Goal: Information Seeking & Learning: Learn about a topic

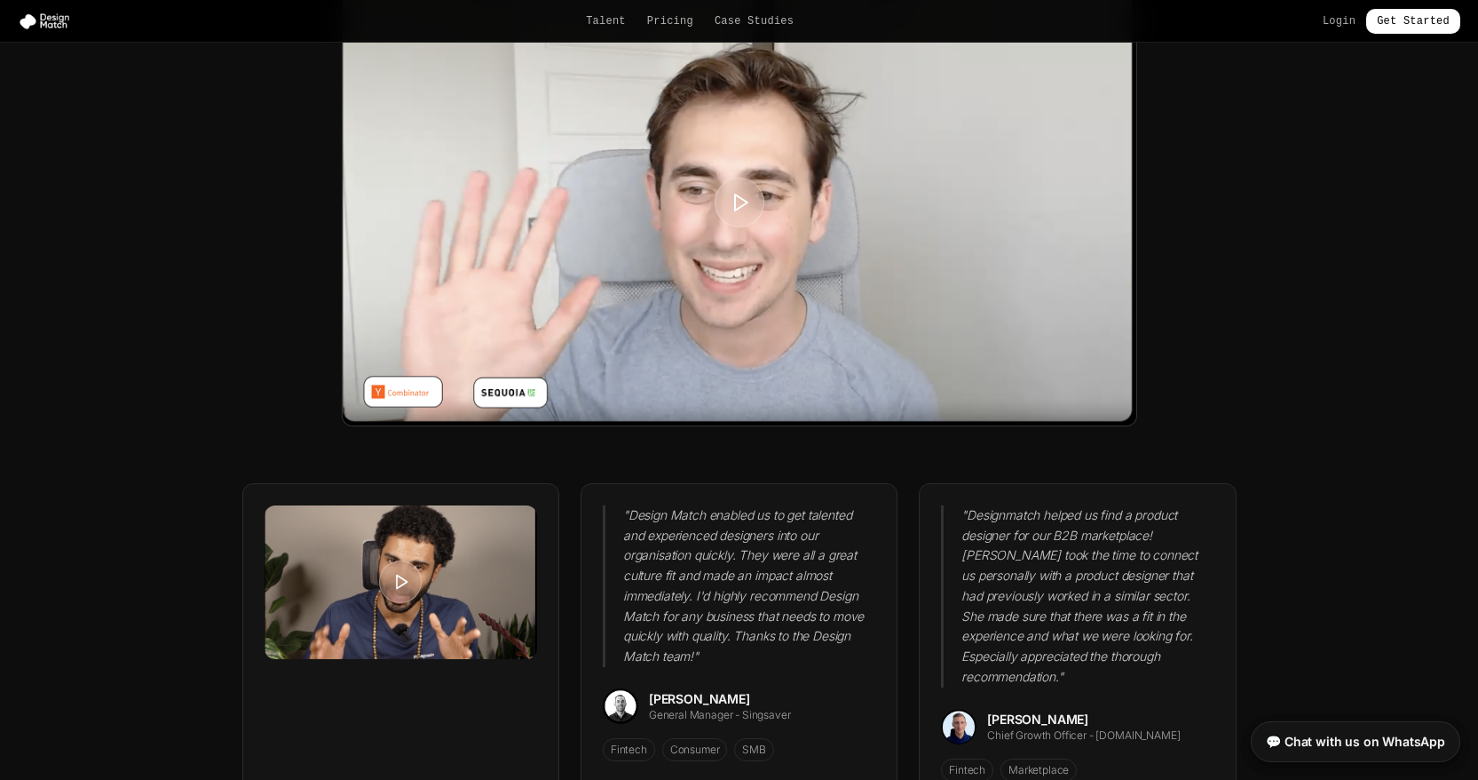
scroll to position [4207, 0]
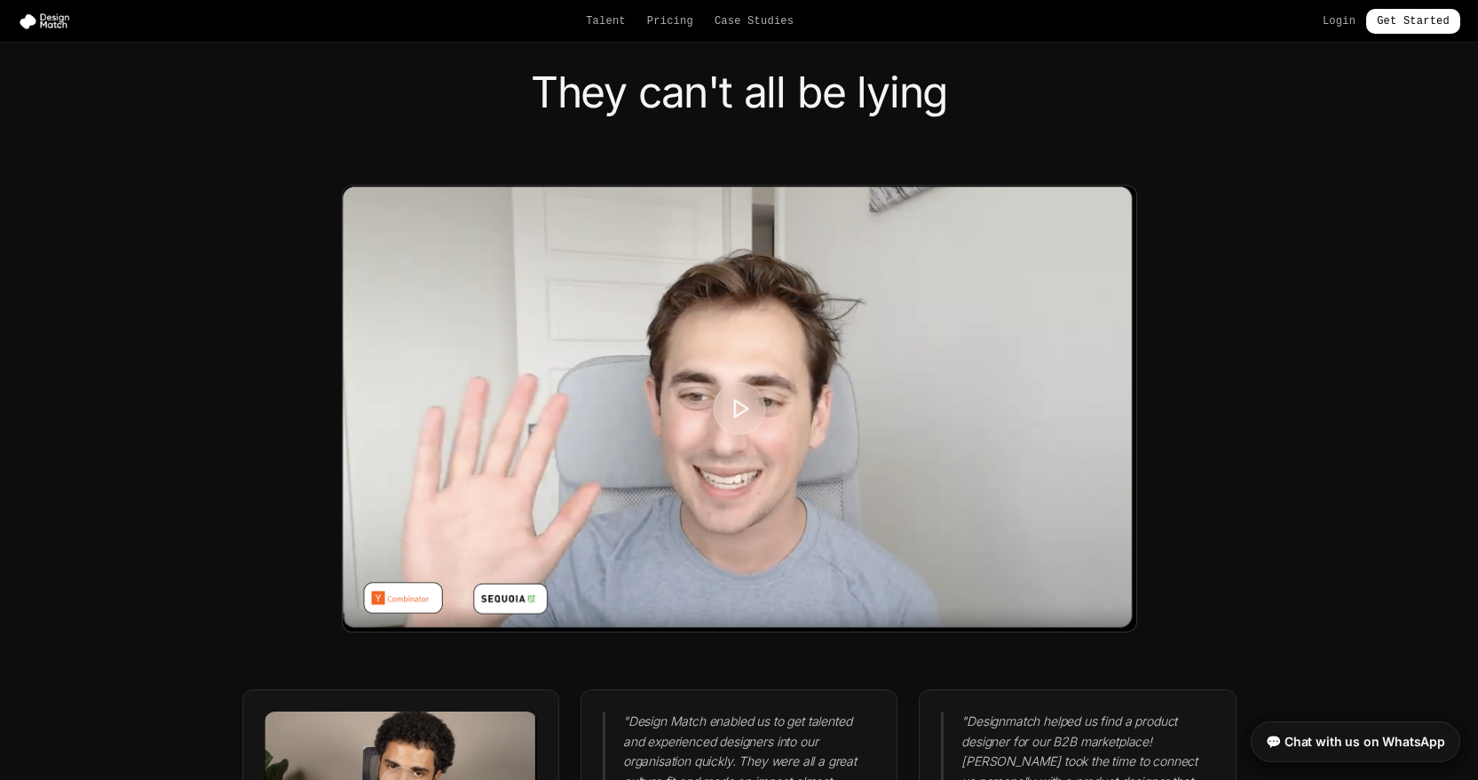
click at [720, 401] on button at bounding box center [739, 408] width 52 height 52
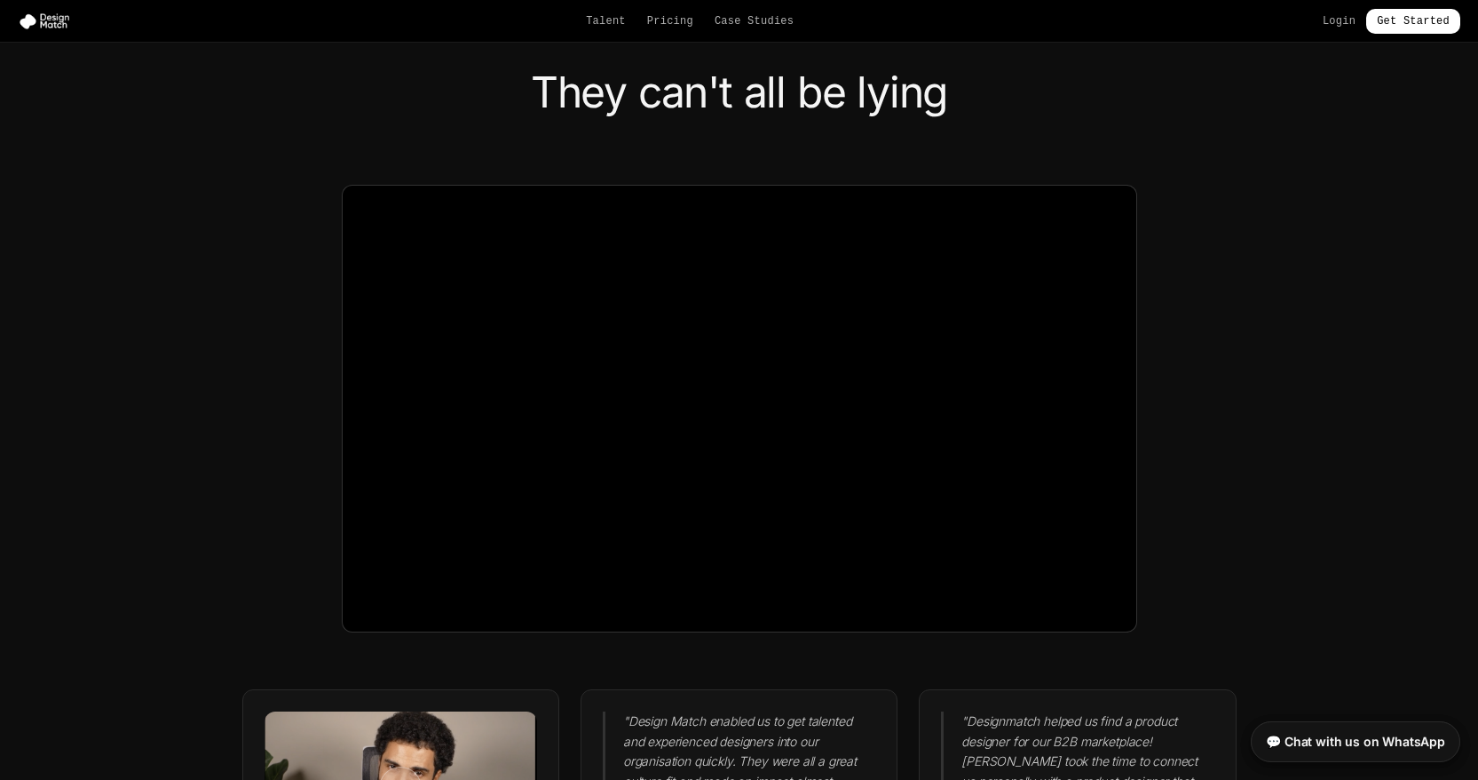
click at [1151, 547] on div at bounding box center [739, 408] width 994 height 447
click at [779, 22] on link "Case Studies" at bounding box center [754, 21] width 79 height 14
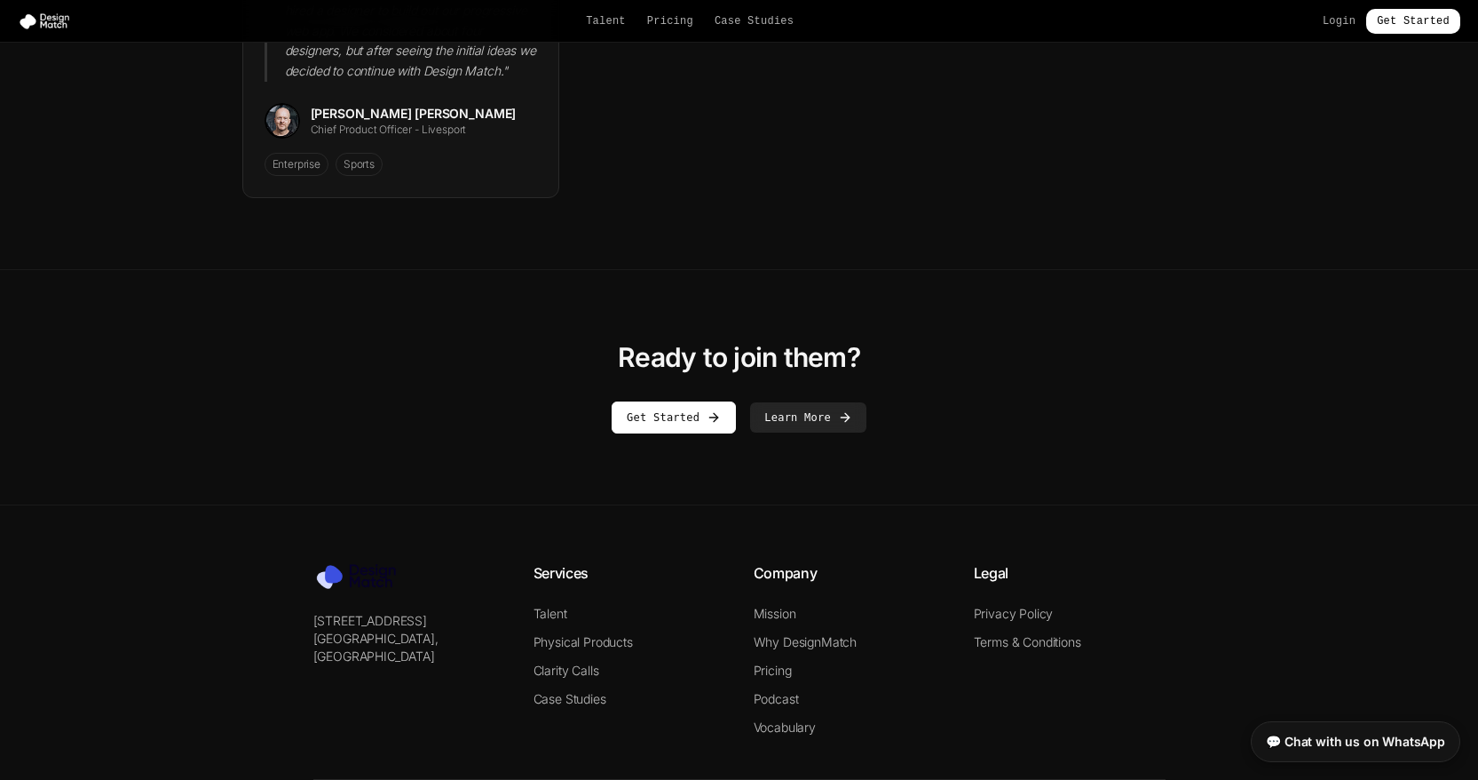
scroll to position [2788, 0]
click at [756, 661] on link "Pricing" at bounding box center [773, 668] width 38 height 15
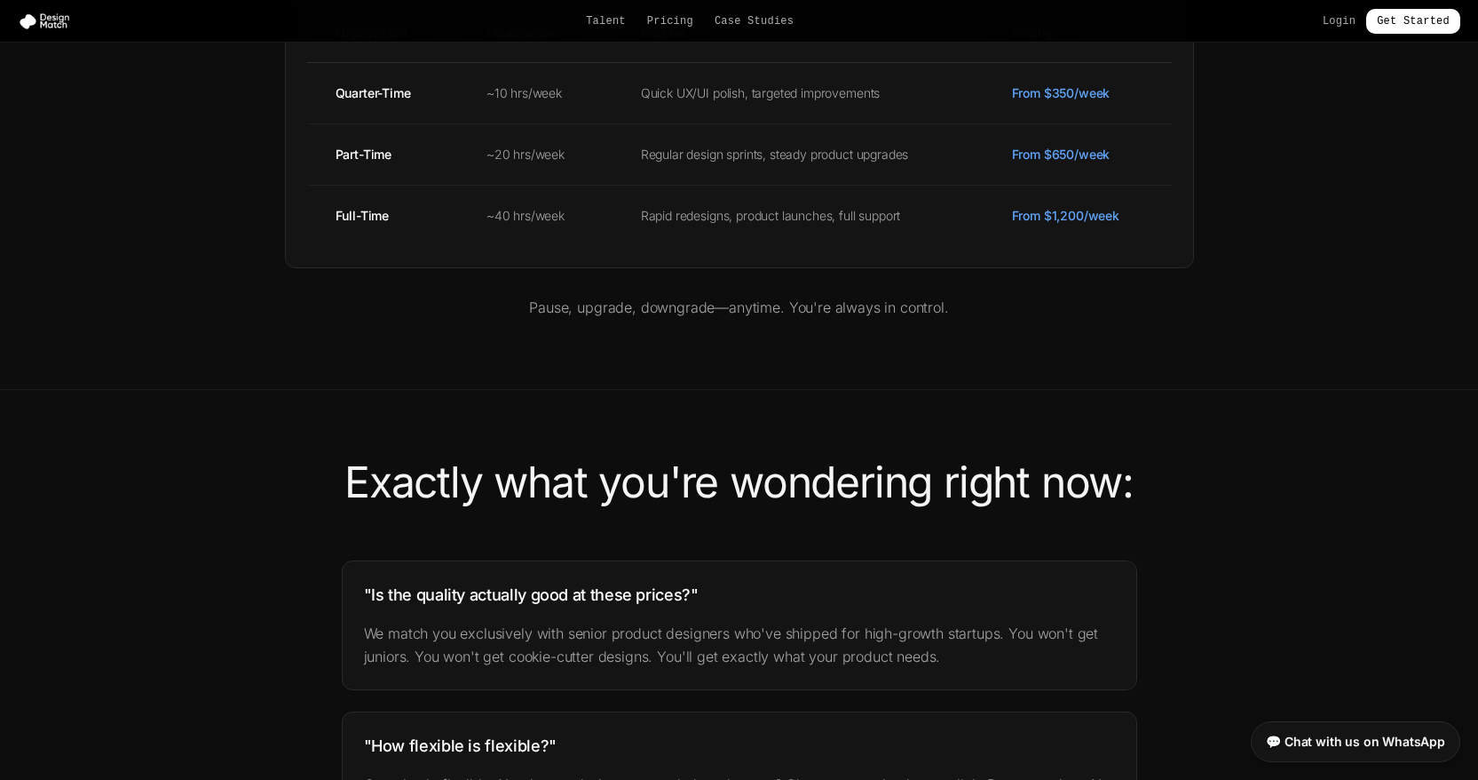
scroll to position [1388, 0]
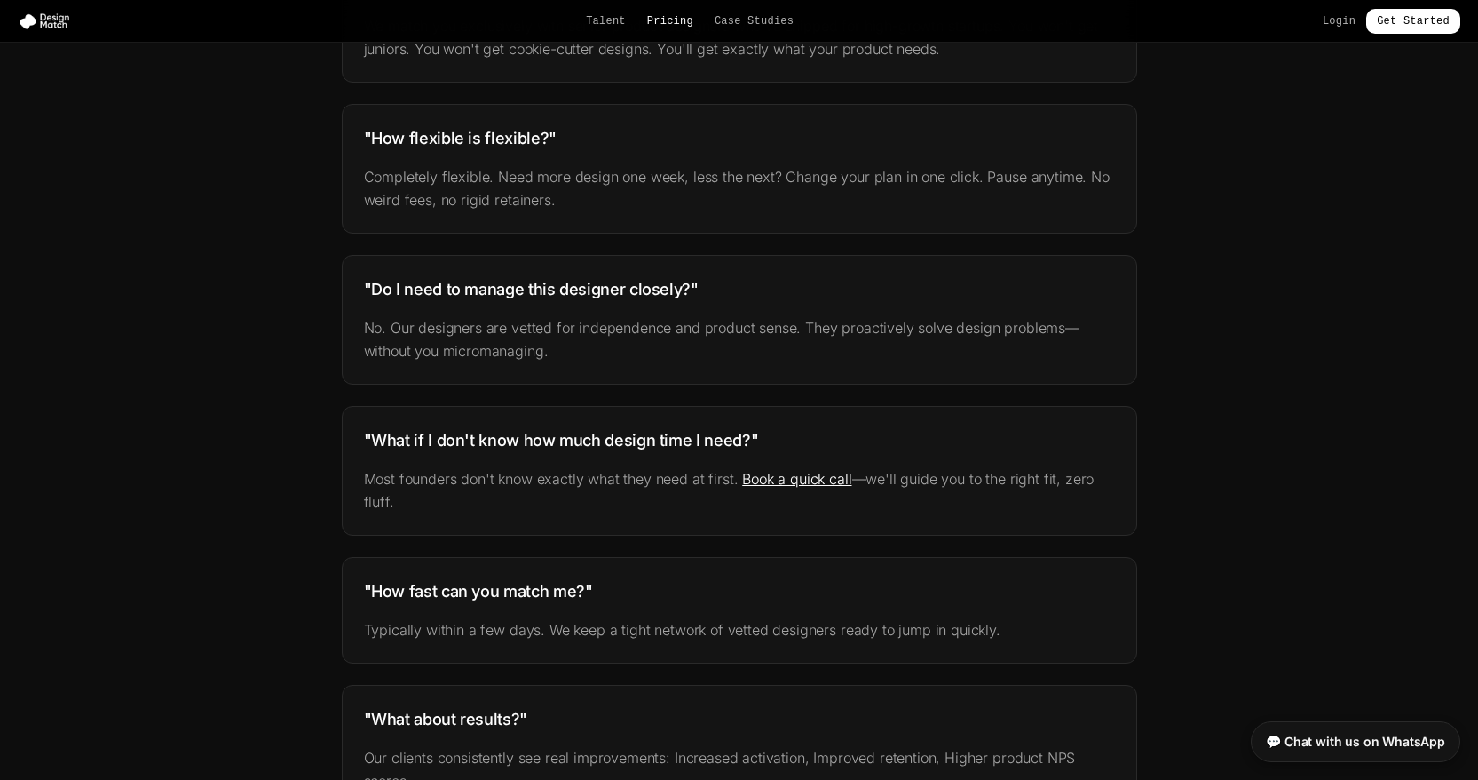
click at [647, 22] on link "Pricing" at bounding box center [670, 21] width 46 height 14
click at [664, 17] on link "Pricing" at bounding box center [670, 21] width 46 height 14
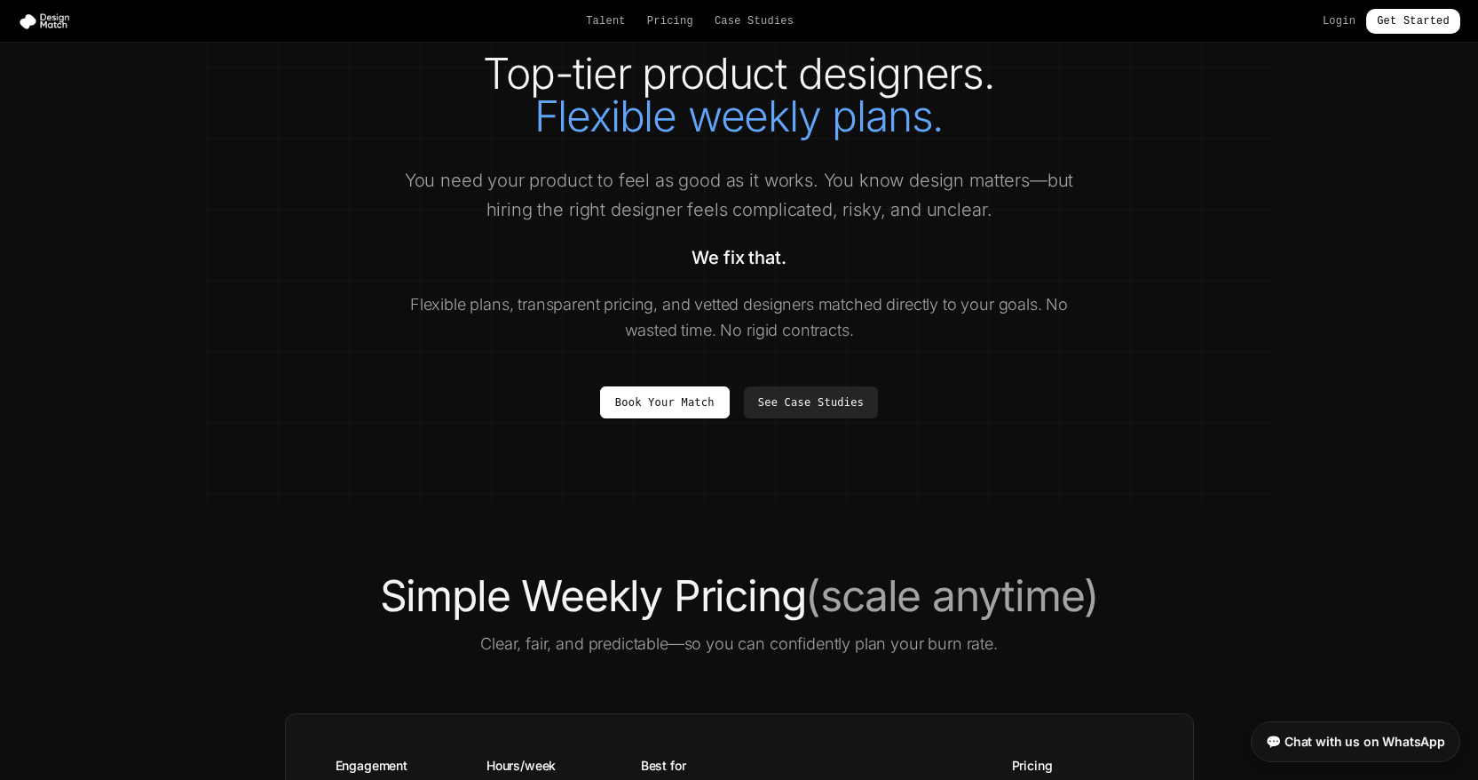
scroll to position [0, 0]
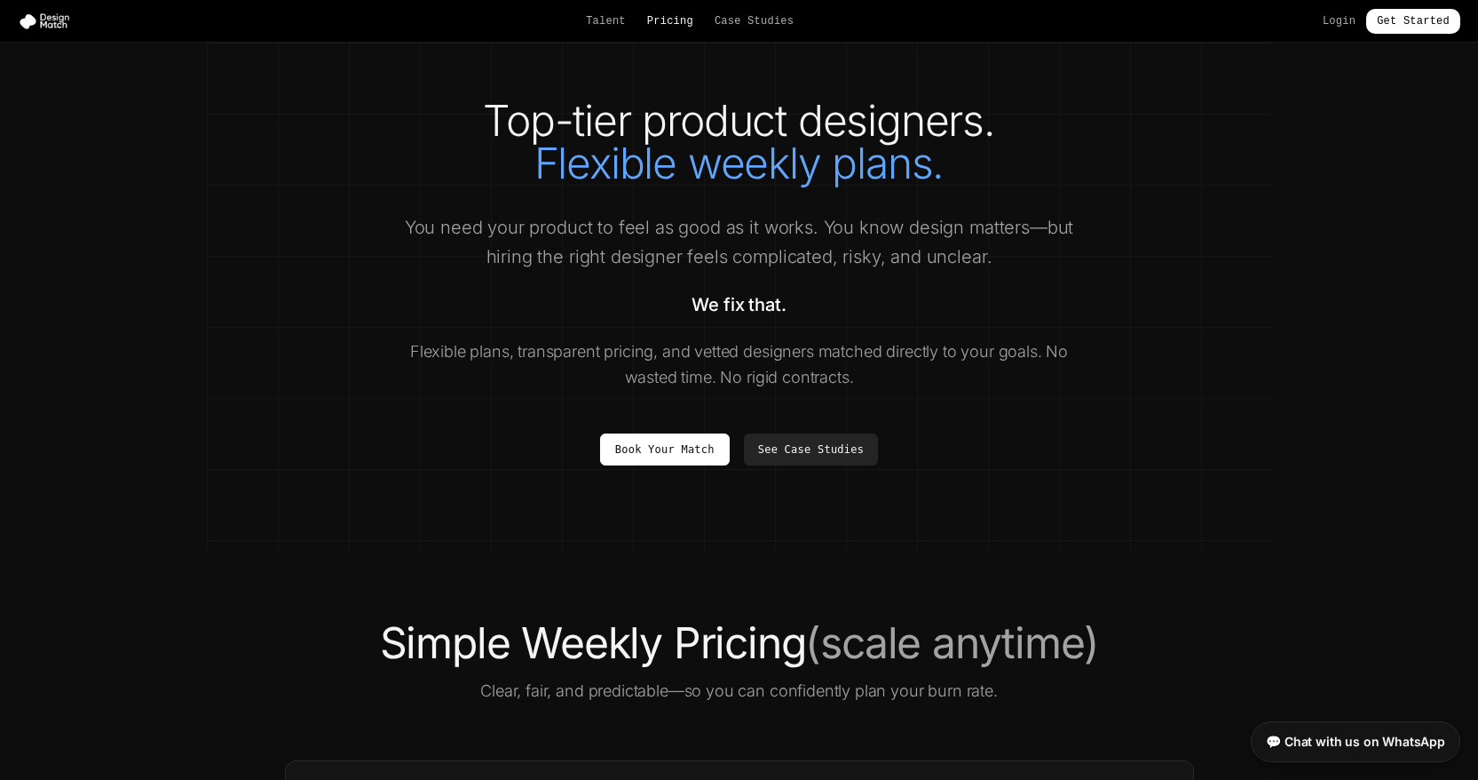
click at [648, 20] on link "Pricing" at bounding box center [670, 21] width 46 height 14
click at [669, 20] on link "Pricing" at bounding box center [670, 21] width 46 height 14
click at [668, 19] on link "Pricing" at bounding box center [670, 21] width 46 height 14
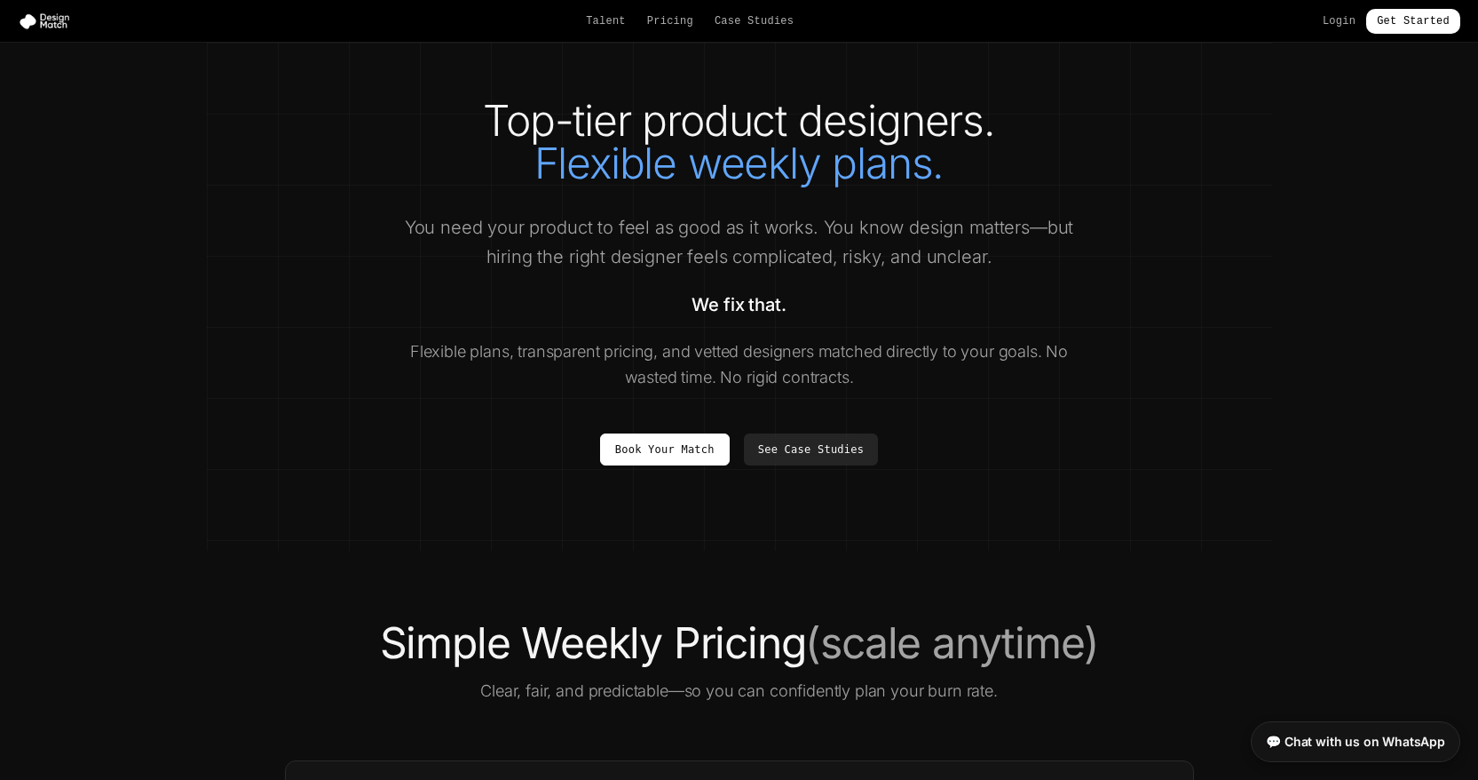
drag, startPoint x: 668, startPoint y: 19, endPoint x: 645, endPoint y: 26, distance: 23.3
click at [668, 20] on link "Pricing" at bounding box center [670, 21] width 46 height 14
click at [36, 20] on img at bounding box center [48, 21] width 60 height 18
